Goal: Information Seeking & Learning: Learn about a topic

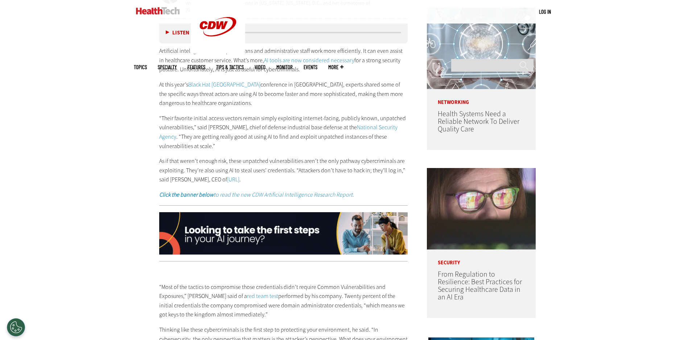
scroll to position [181, 0]
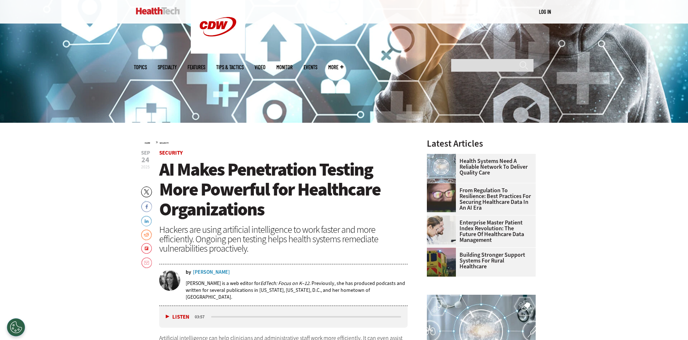
drag, startPoint x: 162, startPoint y: 170, endPoint x: 172, endPoint y: 179, distance: 13.9
click at [162, 170] on span "AI Makes Penetration Testing More Powerful for Healthcare Organizations" at bounding box center [269, 190] width 221 height 64
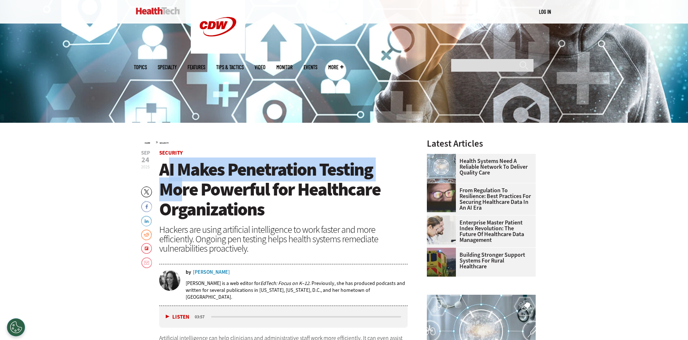
drag, startPoint x: 172, startPoint y: 179, endPoint x: 181, endPoint y: 187, distance: 11.8
click at [181, 187] on span "AI Makes Penetration Testing More Powerful for Healthcare Organizations" at bounding box center [269, 190] width 221 height 64
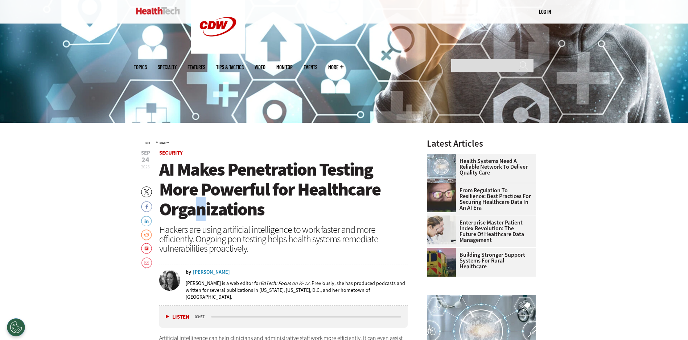
drag, startPoint x: 195, startPoint y: 207, endPoint x: 201, endPoint y: 219, distance: 13.0
click at [201, 219] on span "AI Makes Penetration Testing More Powerful for Healthcare Organizations" at bounding box center [269, 190] width 221 height 64
click at [267, 198] on span "AI Makes Penetration Testing More Powerful for Healthcare Organizations" at bounding box center [269, 190] width 221 height 64
click at [162, 167] on span "AI Makes Penetration Testing More Powerful for Healthcare Organizations" at bounding box center [269, 190] width 221 height 64
click at [164, 168] on span "AI Makes Penetration Testing More Powerful for Healthcare Organizations" at bounding box center [269, 190] width 221 height 64
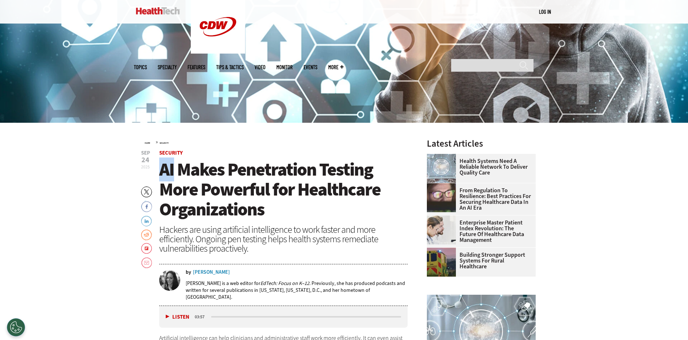
drag, startPoint x: 164, startPoint y: 168, endPoint x: 175, endPoint y: 192, distance: 26.3
click at [177, 200] on span "AI Makes Penetration Testing More Powerful for Healthcare Organizations" at bounding box center [269, 190] width 221 height 64
click at [163, 171] on span "AI Makes Penetration Testing More Powerful for Healthcare Organizations" at bounding box center [269, 190] width 221 height 64
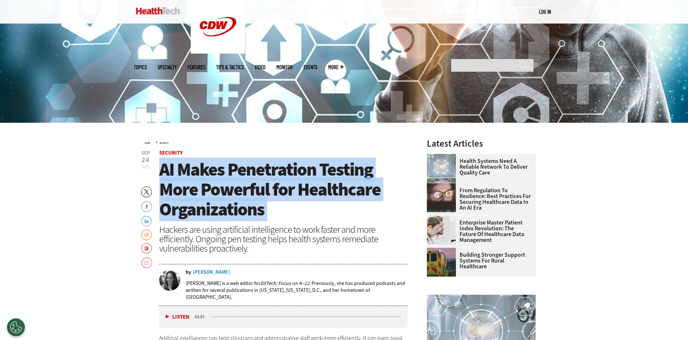
click at [164, 171] on span "AI Makes Penetration Testing More Powerful for Healthcare Organizations" at bounding box center [269, 190] width 221 height 64
drag, startPoint x: 164, startPoint y: 171, endPoint x: 169, endPoint y: 177, distance: 7.8
click at [169, 177] on span "AI Makes Penetration Testing More Powerful for Healthcare Organizations" at bounding box center [269, 190] width 221 height 64
click at [198, 187] on span "AI Makes Penetration Testing More Powerful for Healthcare Organizations" at bounding box center [269, 190] width 221 height 64
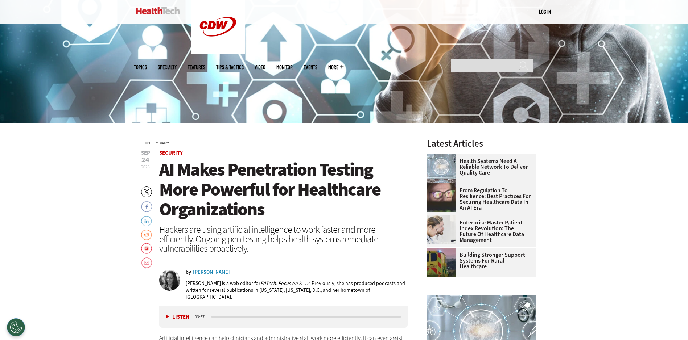
click at [164, 169] on span "AI Makes Penetration Testing More Powerful for Healthcare Organizations" at bounding box center [269, 190] width 221 height 64
click at [165, 173] on span "AI Makes Penetration Testing More Powerful for Healthcare Organizations" at bounding box center [269, 190] width 221 height 64
click at [179, 191] on span "AI Makes Penetration Testing More Powerful for Healthcare Organizations" at bounding box center [269, 190] width 221 height 64
drag, startPoint x: 199, startPoint y: 195, endPoint x: 193, endPoint y: 192, distance: 6.2
click at [200, 195] on span "AI Makes Penetration Testing More Powerful for Healthcare Organizations" at bounding box center [269, 190] width 221 height 64
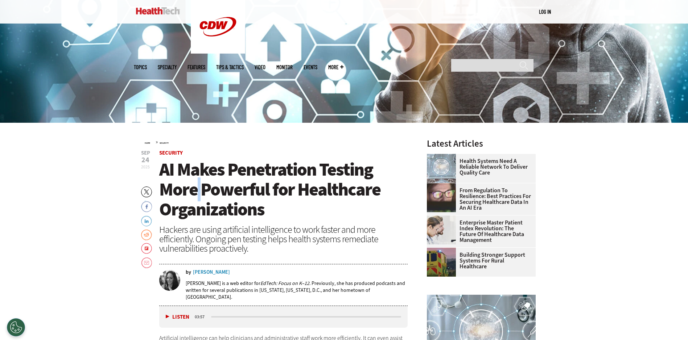
click at [199, 195] on span "AI Makes Penetration Testing More Powerful for Healthcare Organizations" at bounding box center [269, 190] width 221 height 64
click at [165, 175] on span "AI Makes Penetration Testing More Powerful for Healthcare Organizations" at bounding box center [269, 190] width 221 height 64
drag, startPoint x: 165, startPoint y: 175, endPoint x: 162, endPoint y: 171, distance: 4.6
click at [162, 171] on span "AI Makes Penetration Testing More Powerful for Healthcare Organizations" at bounding box center [269, 190] width 221 height 64
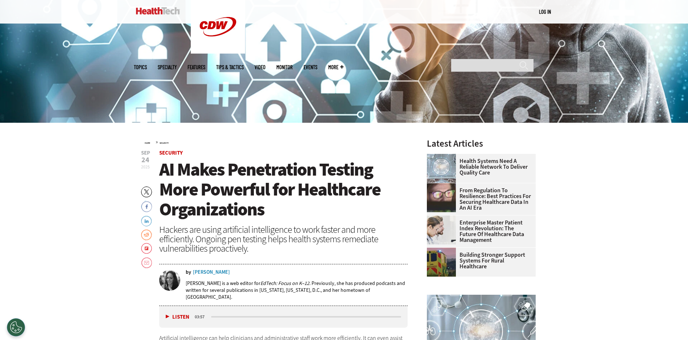
click at [162, 171] on span "AI Makes Penetration Testing More Powerful for Healthcare Organizations" at bounding box center [269, 190] width 221 height 64
drag, startPoint x: 162, startPoint y: 171, endPoint x: 166, endPoint y: 174, distance: 4.6
click at [167, 182] on span "AI Makes Penetration Testing More Powerful for Healthcare Organizations" at bounding box center [269, 190] width 221 height 64
click at [166, 171] on span "AI Makes Penetration Testing More Powerful for Healthcare Organizations" at bounding box center [269, 190] width 221 height 64
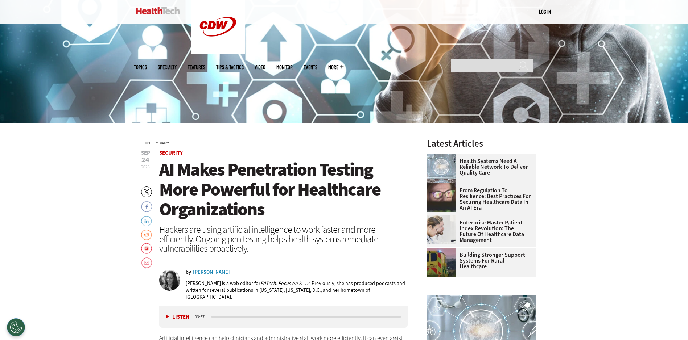
click at [166, 171] on span "AI Makes Penetration Testing More Powerful for Healthcare Organizations" at bounding box center [269, 190] width 221 height 64
click at [165, 171] on span "AI Makes Penetration Testing More Powerful for Healthcare Organizations" at bounding box center [269, 190] width 221 height 64
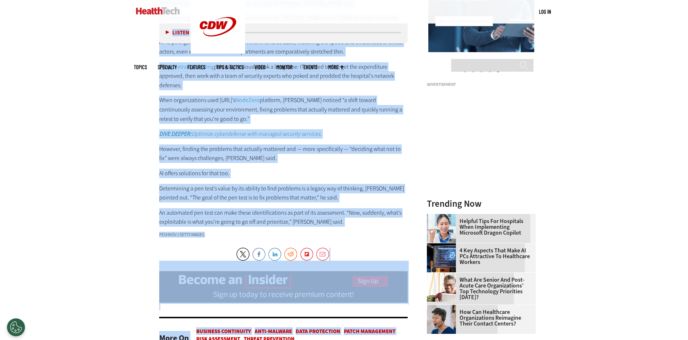
scroll to position [907, 0]
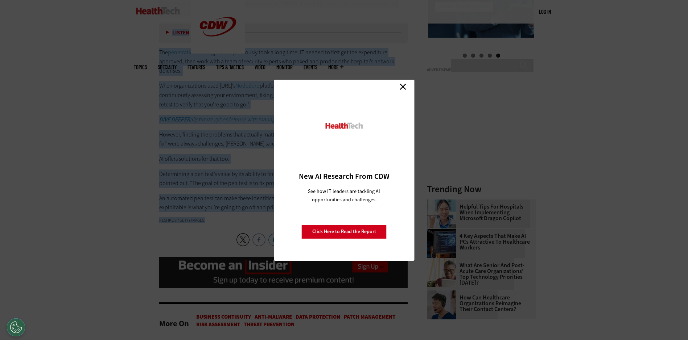
copy article "LO Ipsum Dolorsitame Consect Adip Elitsedd eiu Temporinci Utlaboreetdol Magnaal…"
click at [401, 85] on link "Close" at bounding box center [402, 87] width 11 height 11
